Goal: Task Accomplishment & Management: Complete application form

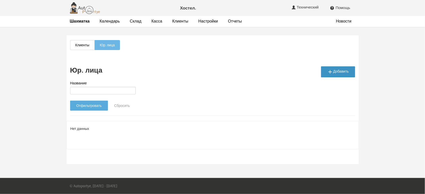
click at [339, 74] on link " Добавить" at bounding box center [338, 71] width 34 height 11
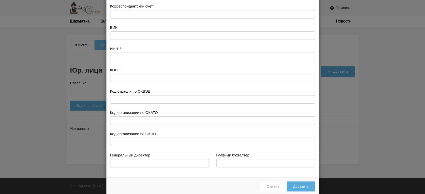
scroll to position [197, 0]
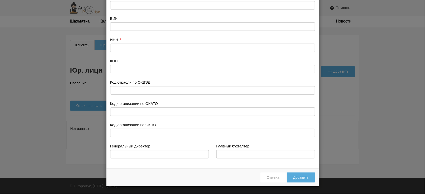
click at [361, 138] on div " Полное фирменное наименование организации Сокращенное фирменное наименование …" at bounding box center [212, 97] width 425 height 194
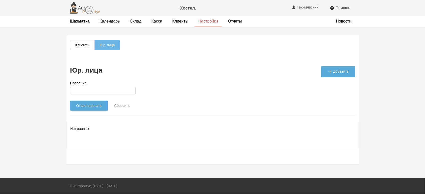
click at [202, 20] on link "Настройки" at bounding box center [208, 21] width 20 height 5
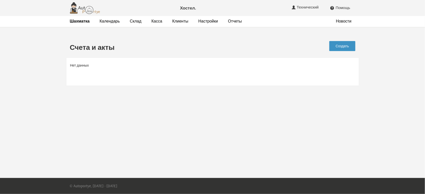
click at [352, 45] on link "Создать" at bounding box center [342, 46] width 26 height 10
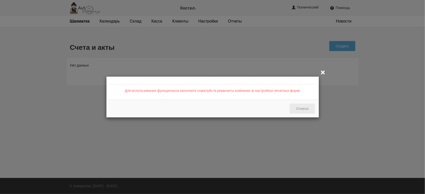
click at [305, 107] on button "Отмена" at bounding box center [302, 109] width 25 height 10
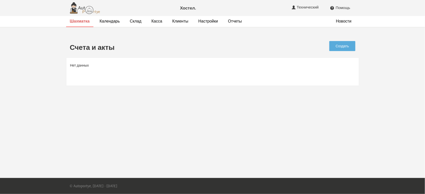
click at [81, 22] on strong "Шахматка" at bounding box center [80, 21] width 20 height 5
